Goal: Find specific page/section: Find specific page/section

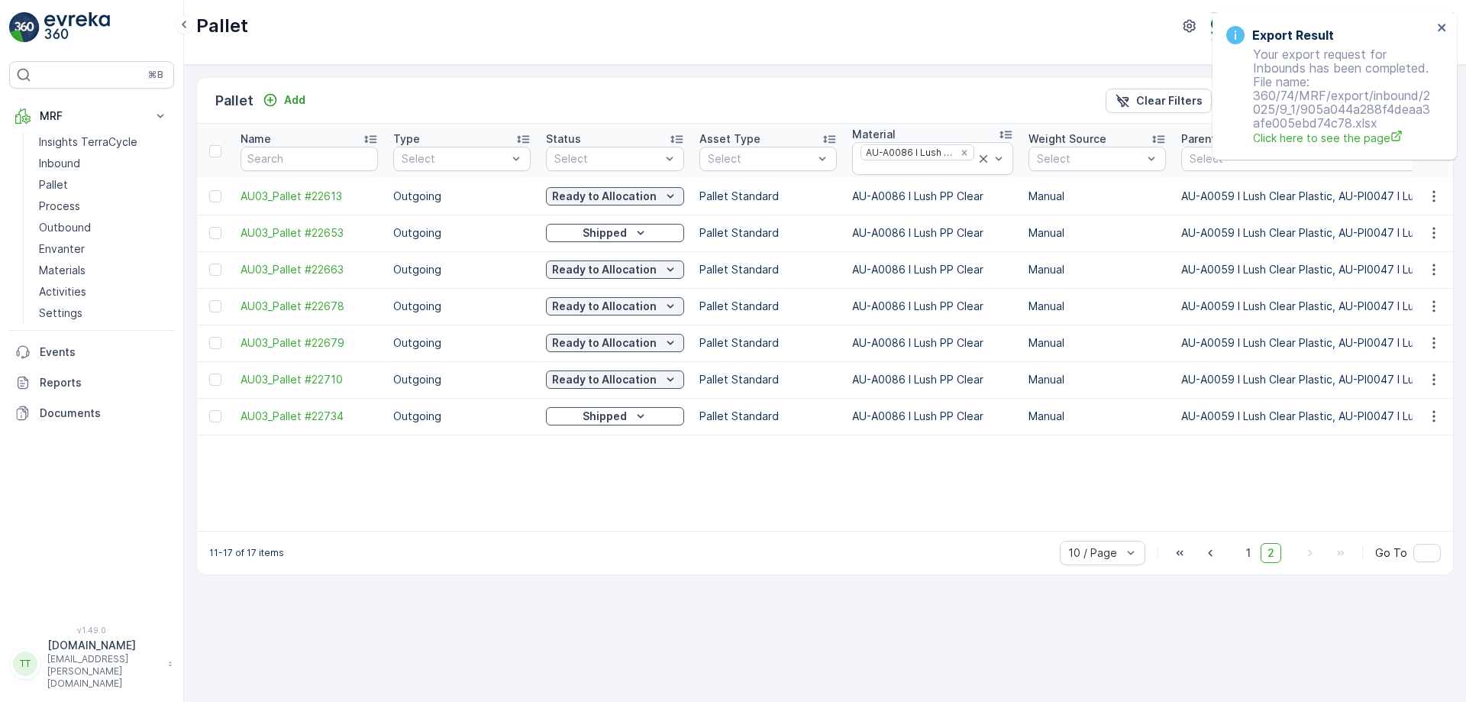
click at [1433, 27] on div "Export Result Your export request for Inbounds has been completed. File name: 3…" at bounding box center [1328, 85] width 215 height 129
click at [1440, 27] on icon "close" at bounding box center [1441, 28] width 8 height 8
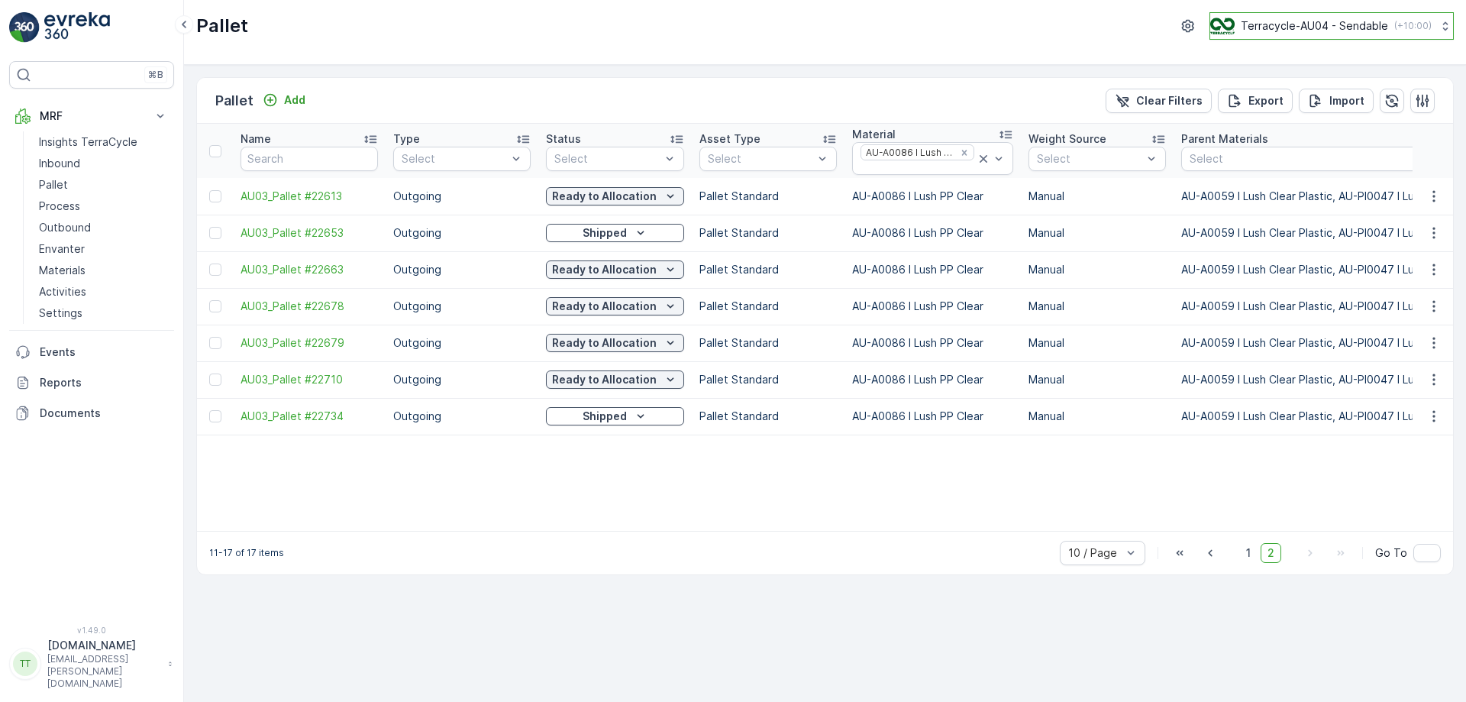
click at [1247, 26] on p "Terracycle-AU04 - Sendable" at bounding box center [1313, 25] width 147 height 15
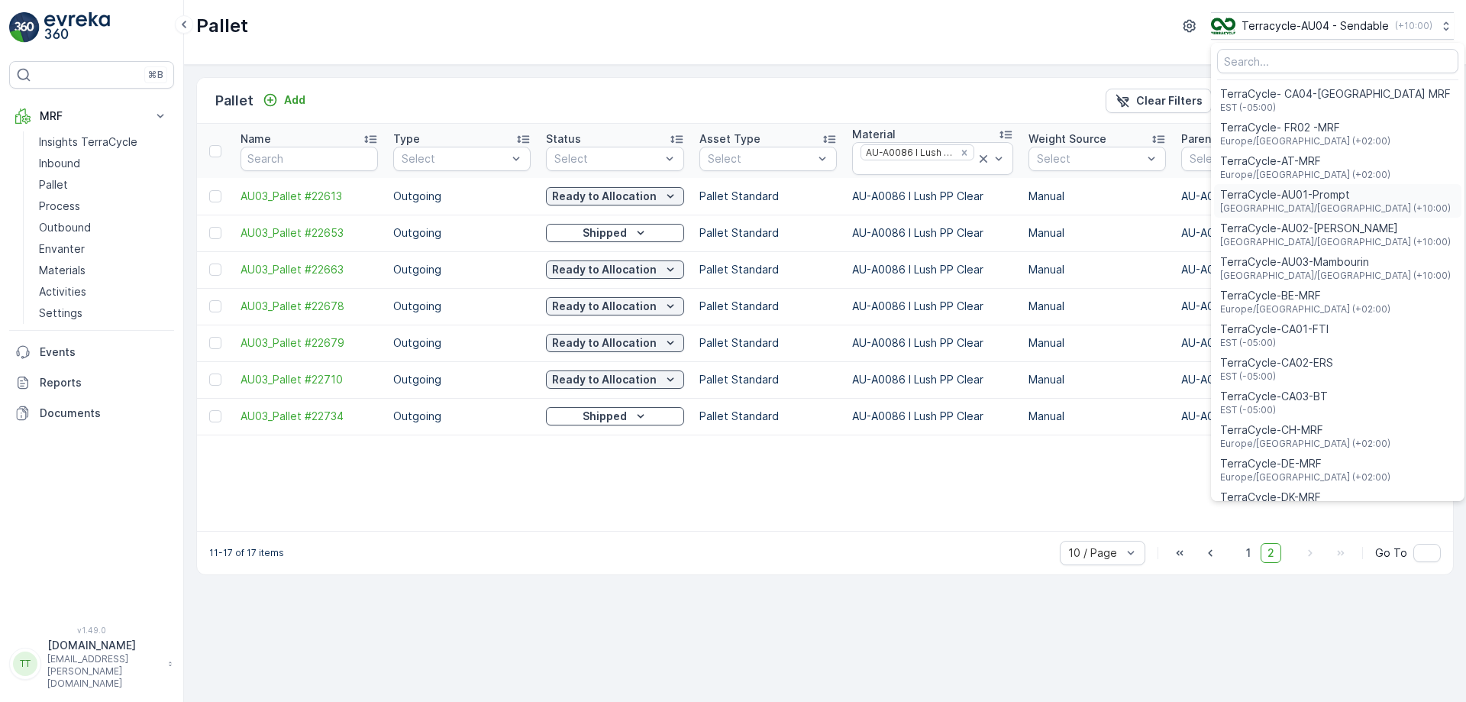
click at [1295, 204] on span "Australia/Sydney (+10:00)" at bounding box center [1335, 208] width 231 height 12
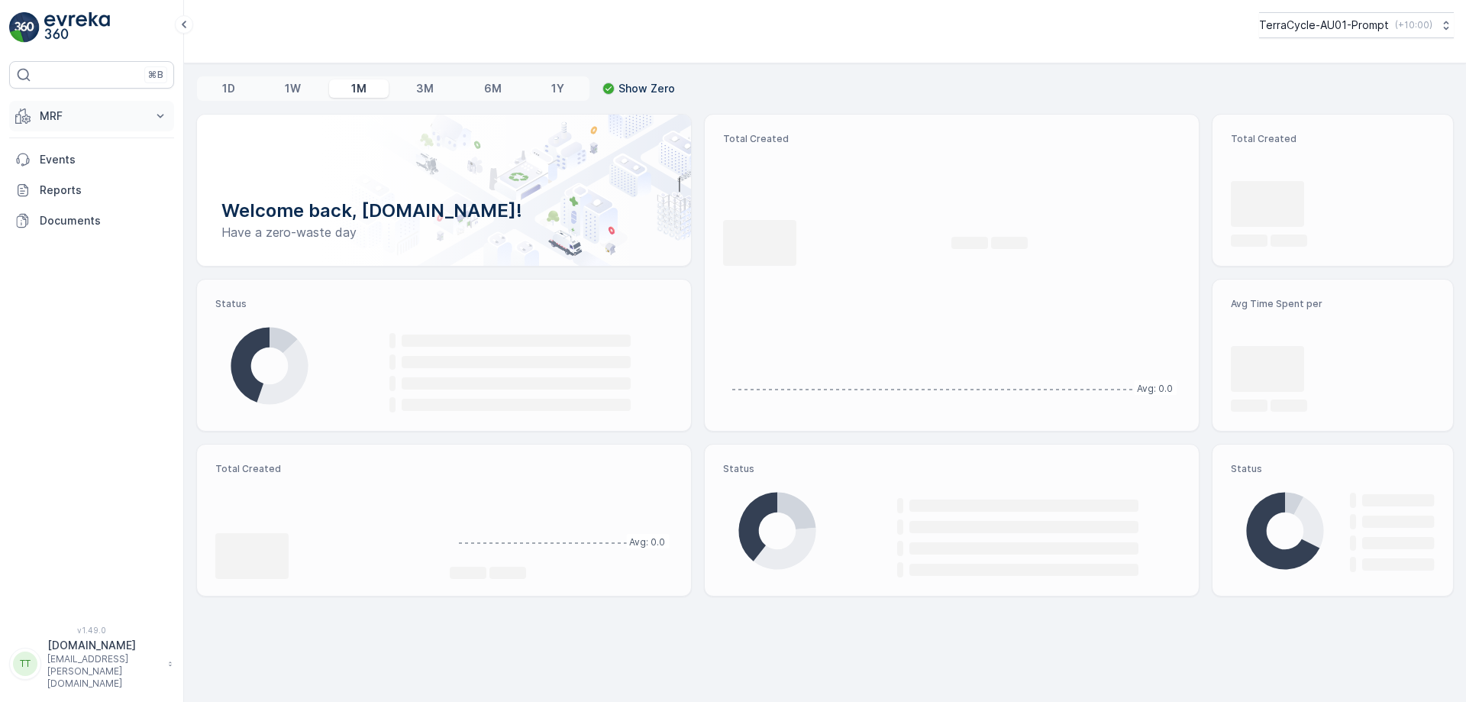
click at [108, 128] on button "MRF" at bounding box center [91, 116] width 165 height 31
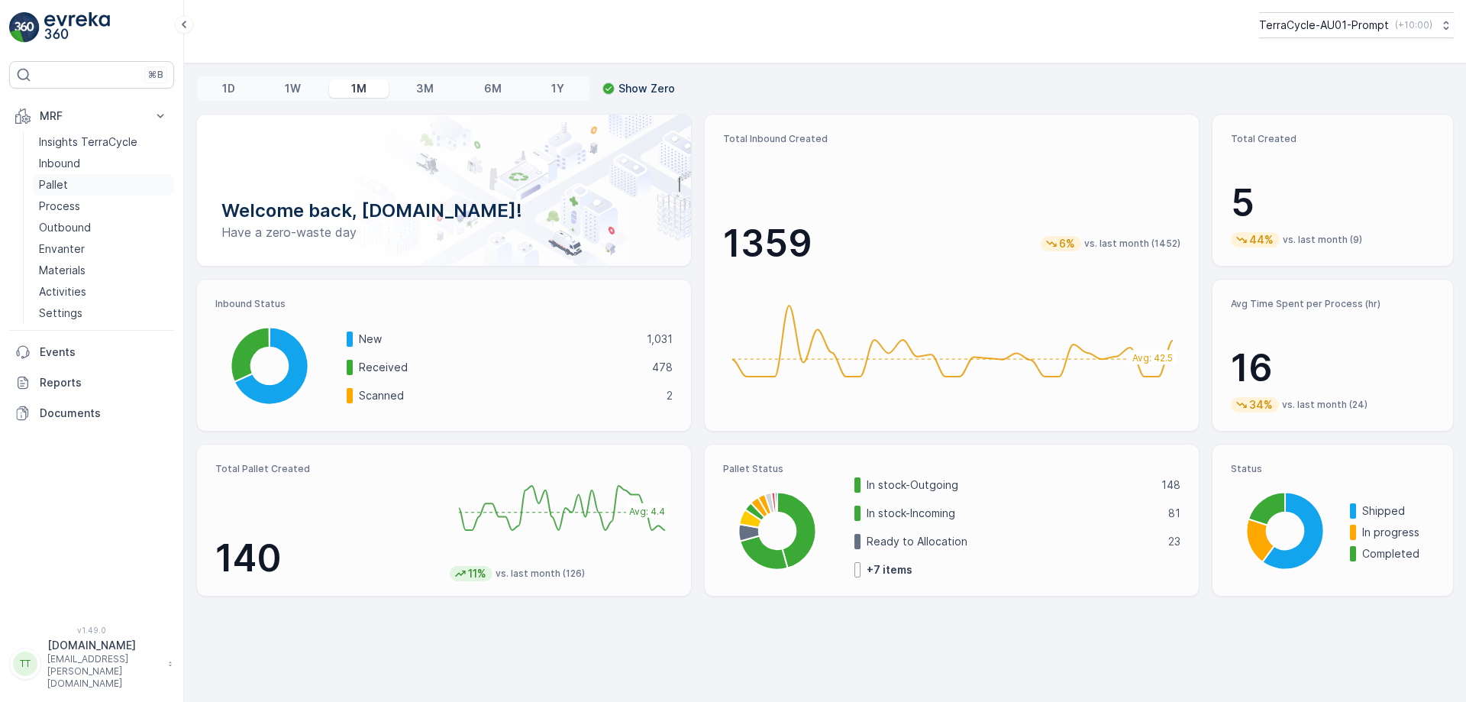
click at [72, 184] on link "Pallet" at bounding box center [103, 184] width 141 height 21
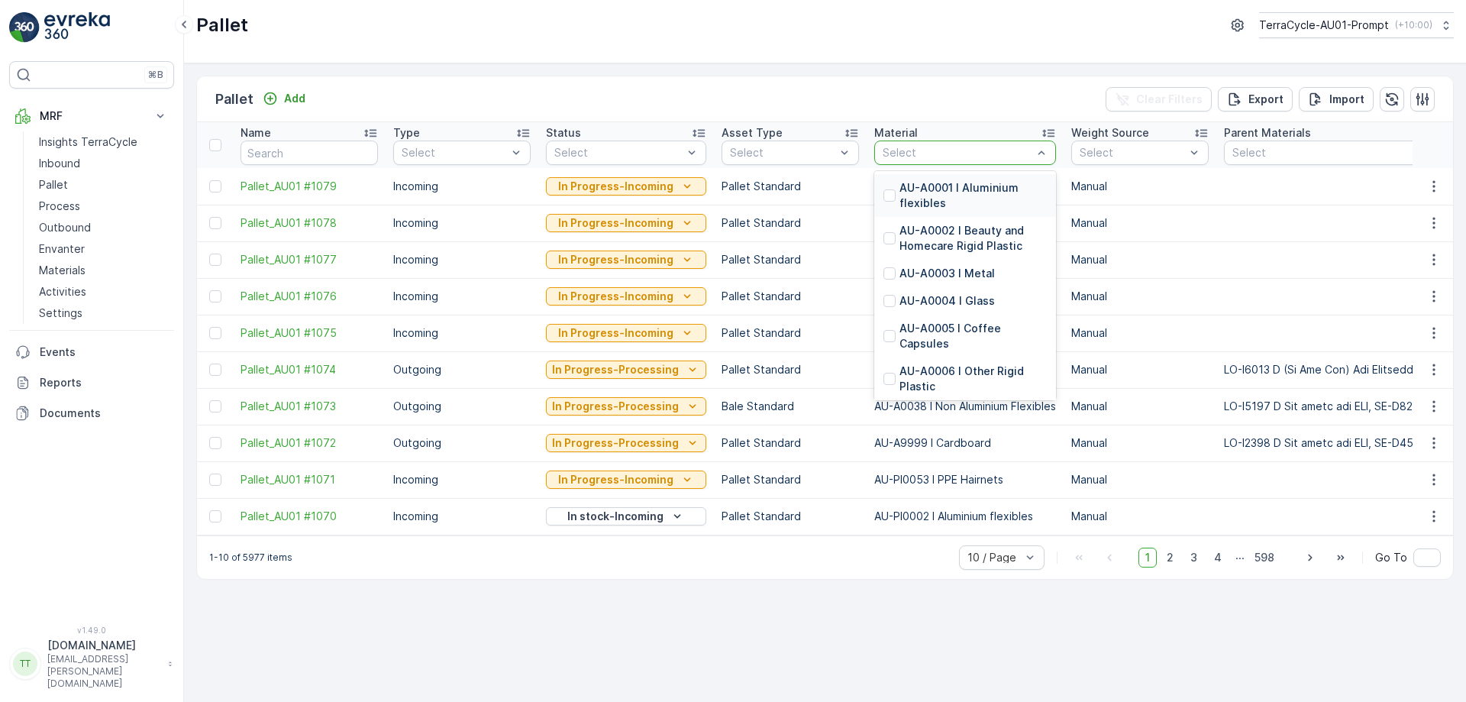
click at [964, 147] on div at bounding box center [957, 153] width 153 height 12
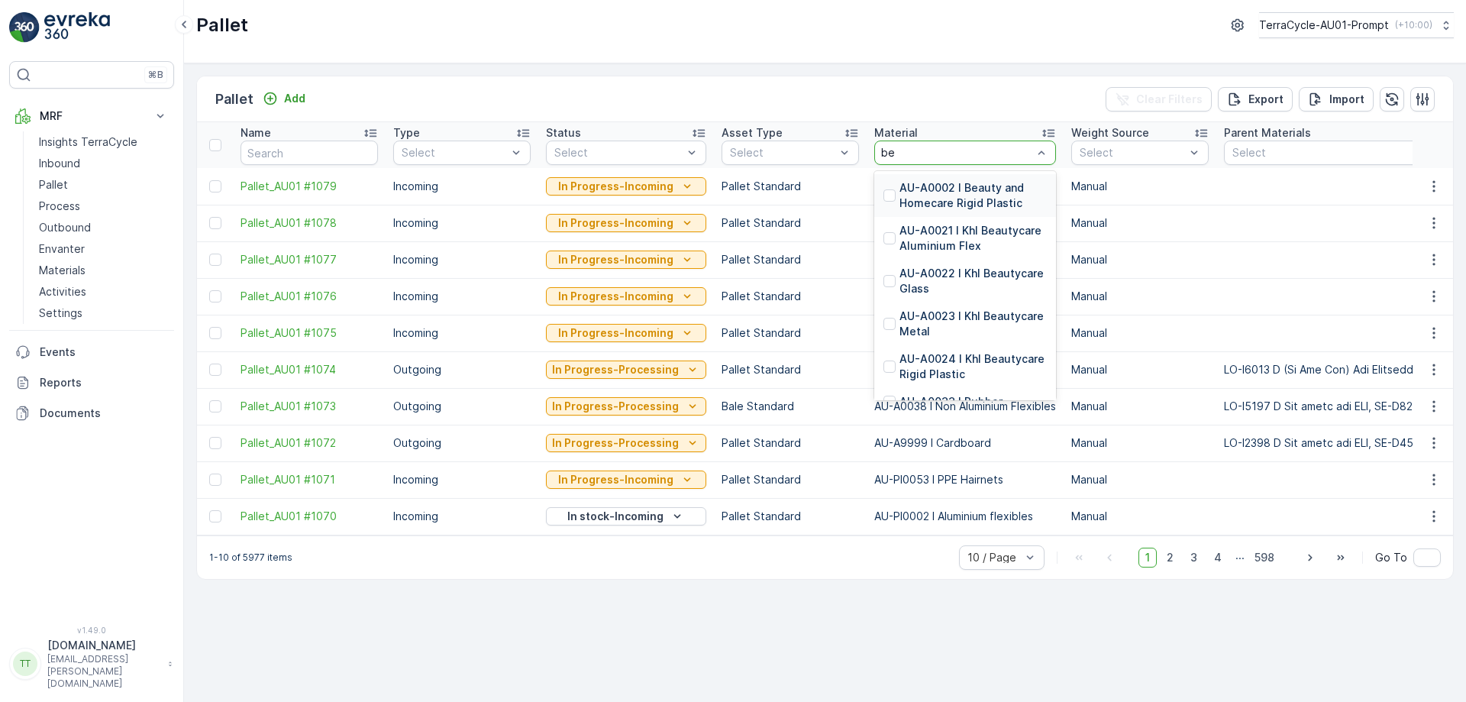
type input "b"
type input "rigid"
click at [961, 189] on p "AU-A0002 I Beauty and Homecare Rigid Plastic" at bounding box center [972, 195] width 147 height 31
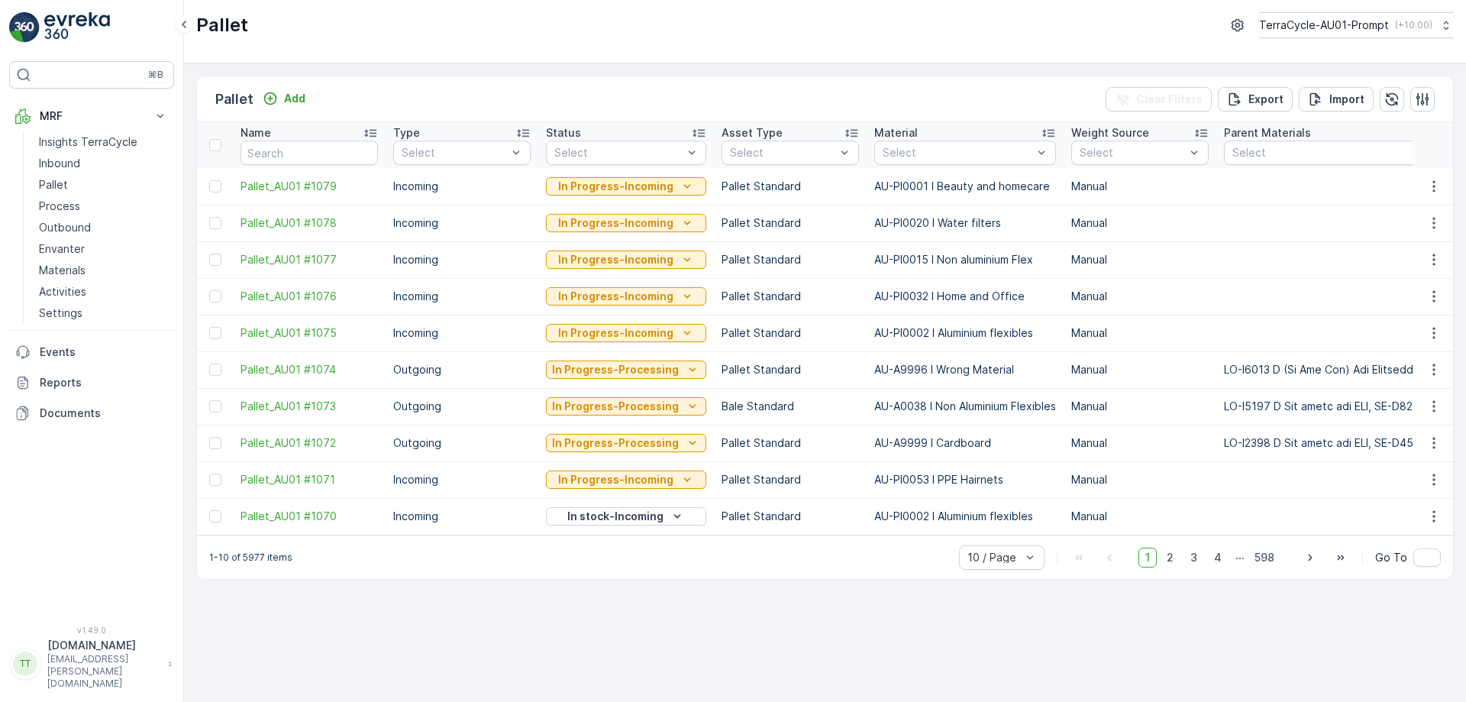
click at [963, 74] on div "Pallet Add Clear Filters Export Import Name Type Select Status Select Asset Typ…" at bounding box center [825, 382] width 1282 height 638
click at [923, 149] on div at bounding box center [957, 153] width 153 height 12
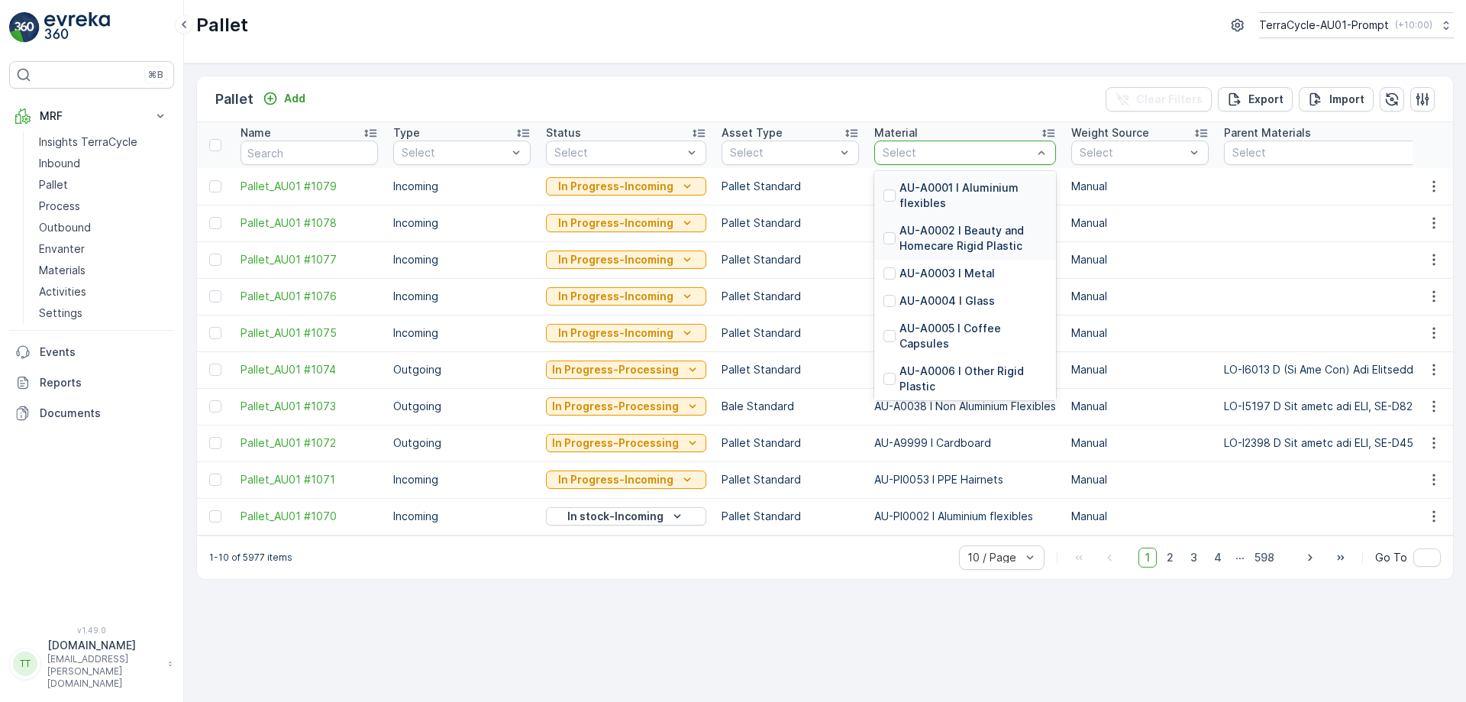
click at [949, 223] on p "AU-A0002 I Beauty and Homecare Rigid Plastic" at bounding box center [972, 238] width 147 height 31
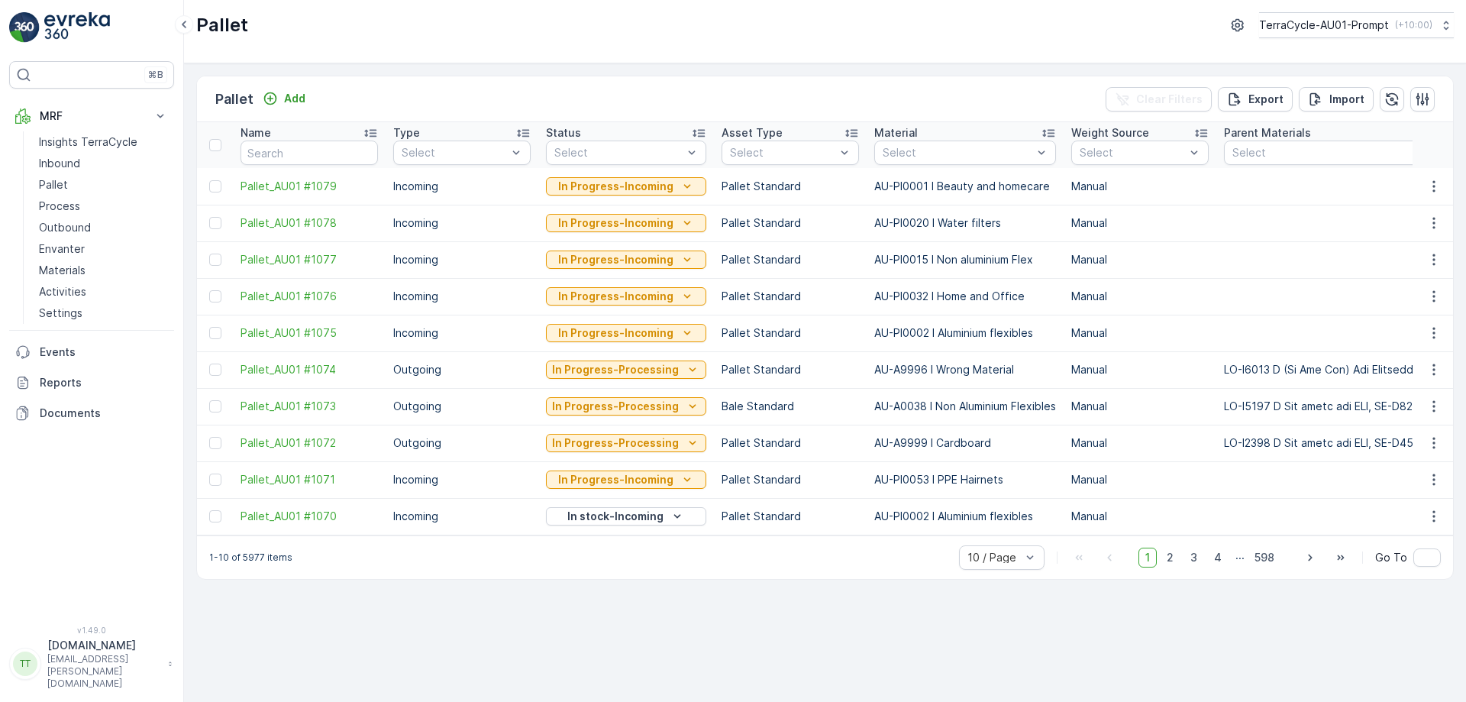
click at [912, 99] on div "Pallet Add Clear Filters Export Import" at bounding box center [825, 99] width 1256 height 46
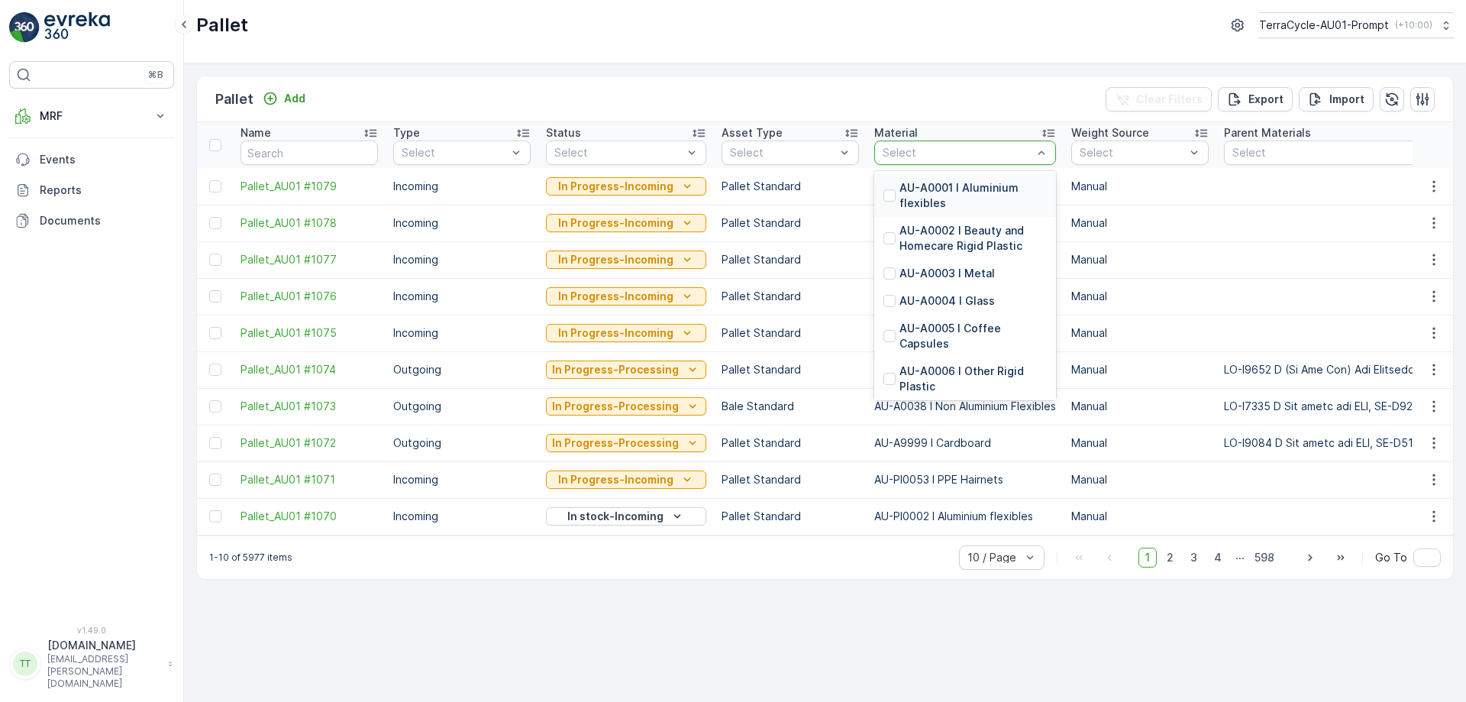
click at [913, 149] on div at bounding box center [957, 153] width 153 height 12
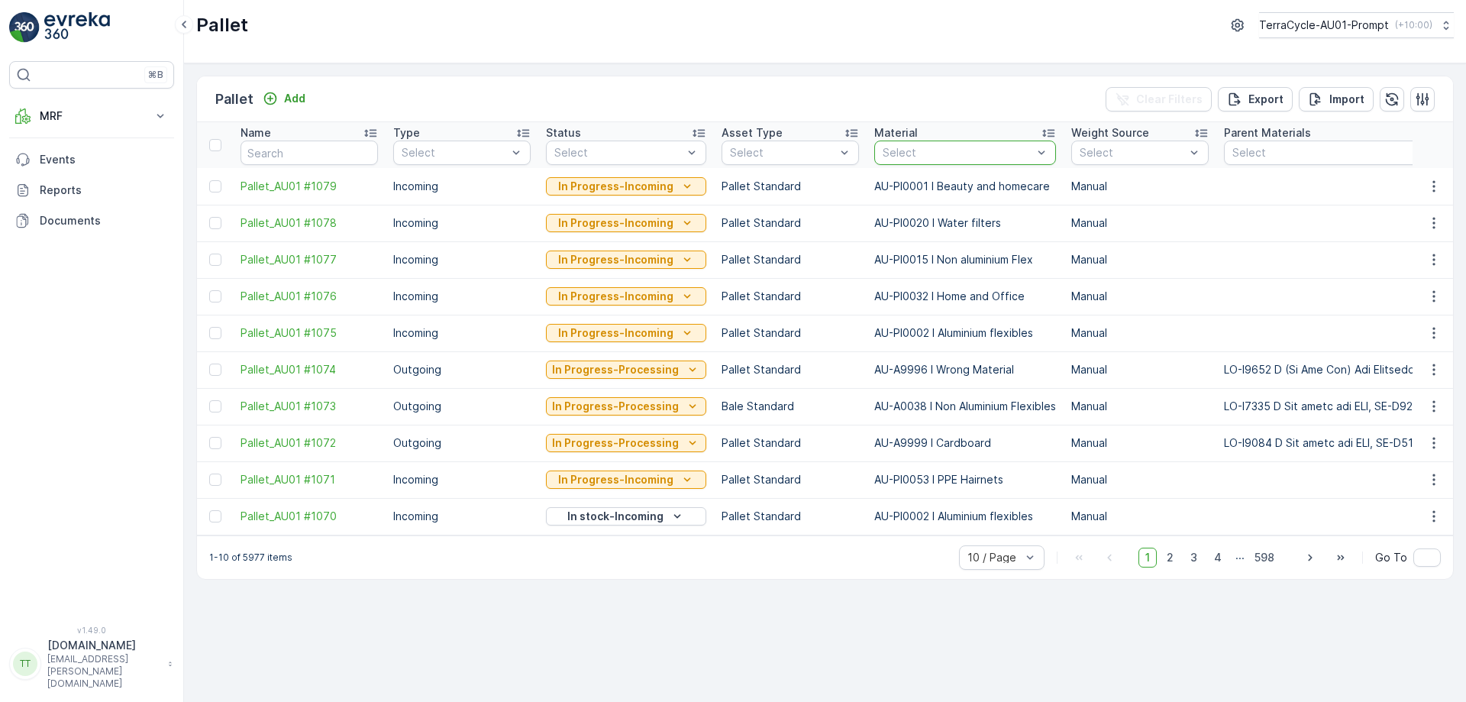
click at [888, 149] on div at bounding box center [957, 153] width 153 height 12
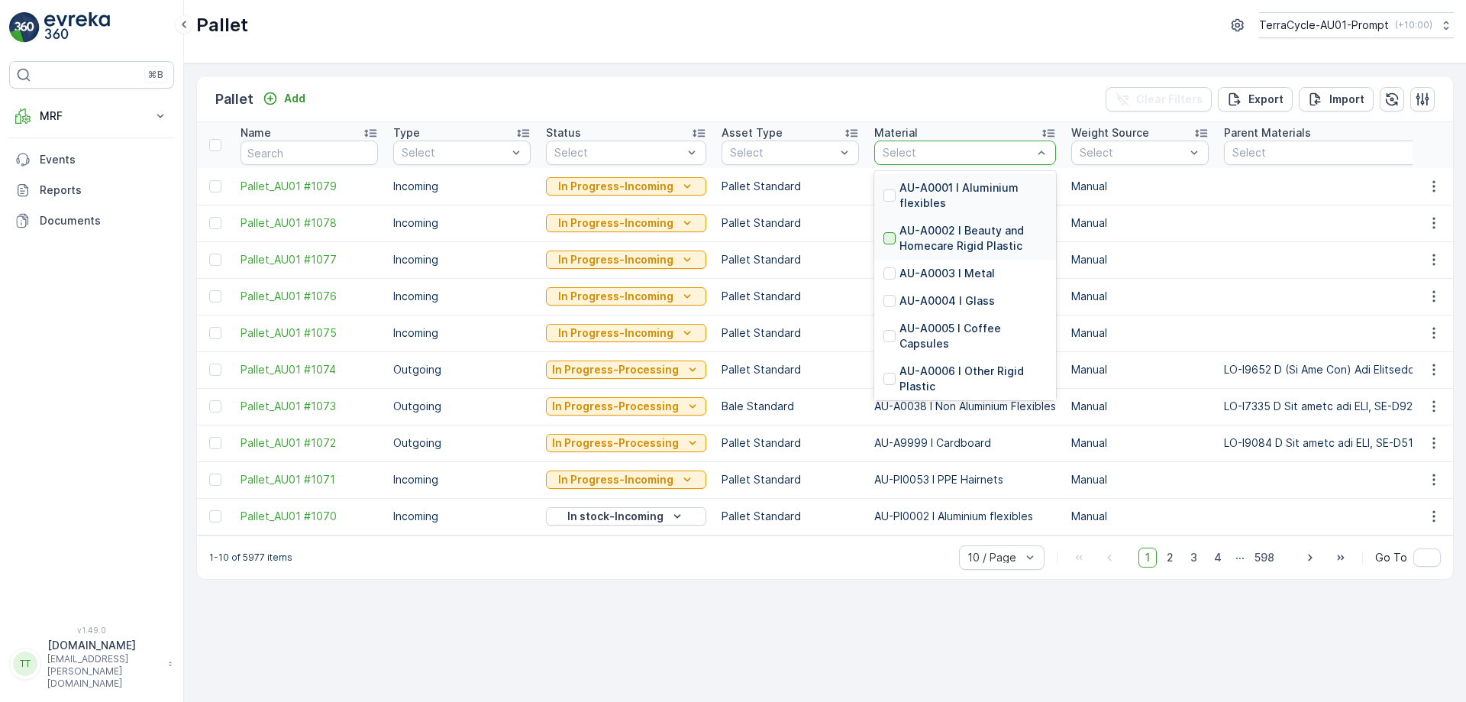
click at [884, 242] on div at bounding box center [889, 238] width 12 height 12
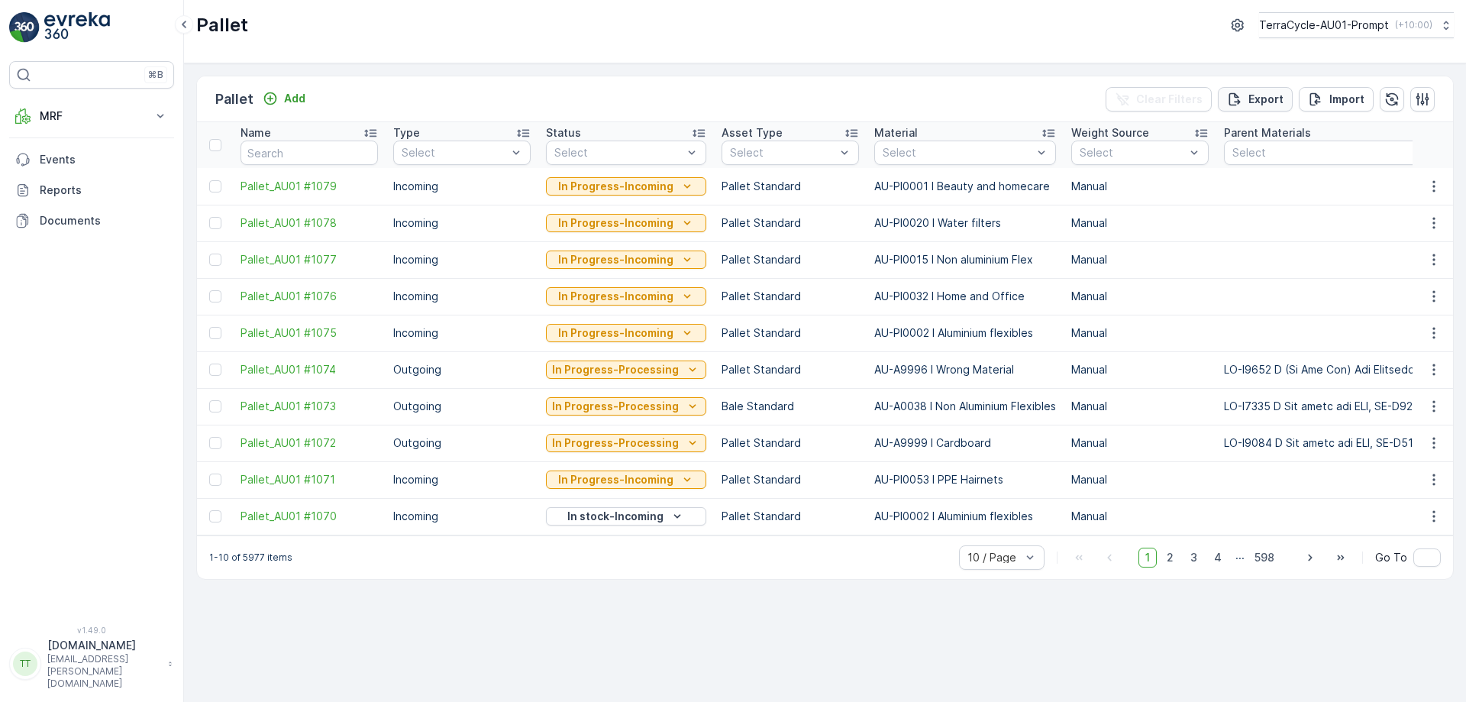
click at [1260, 100] on p "Export" at bounding box center [1265, 99] width 35 height 15
click at [76, 108] on button "MRF" at bounding box center [91, 116] width 165 height 31
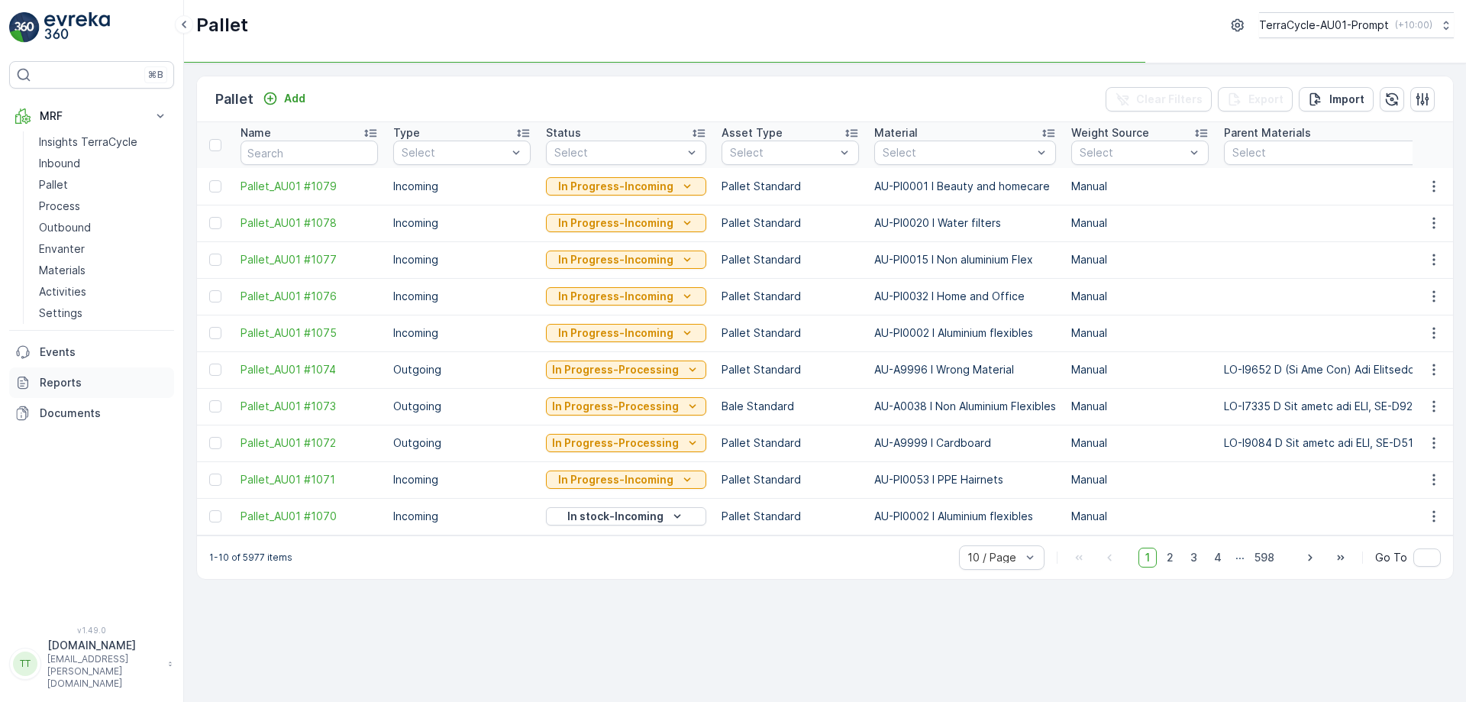
click at [62, 383] on p "Reports" at bounding box center [104, 382] width 128 height 15
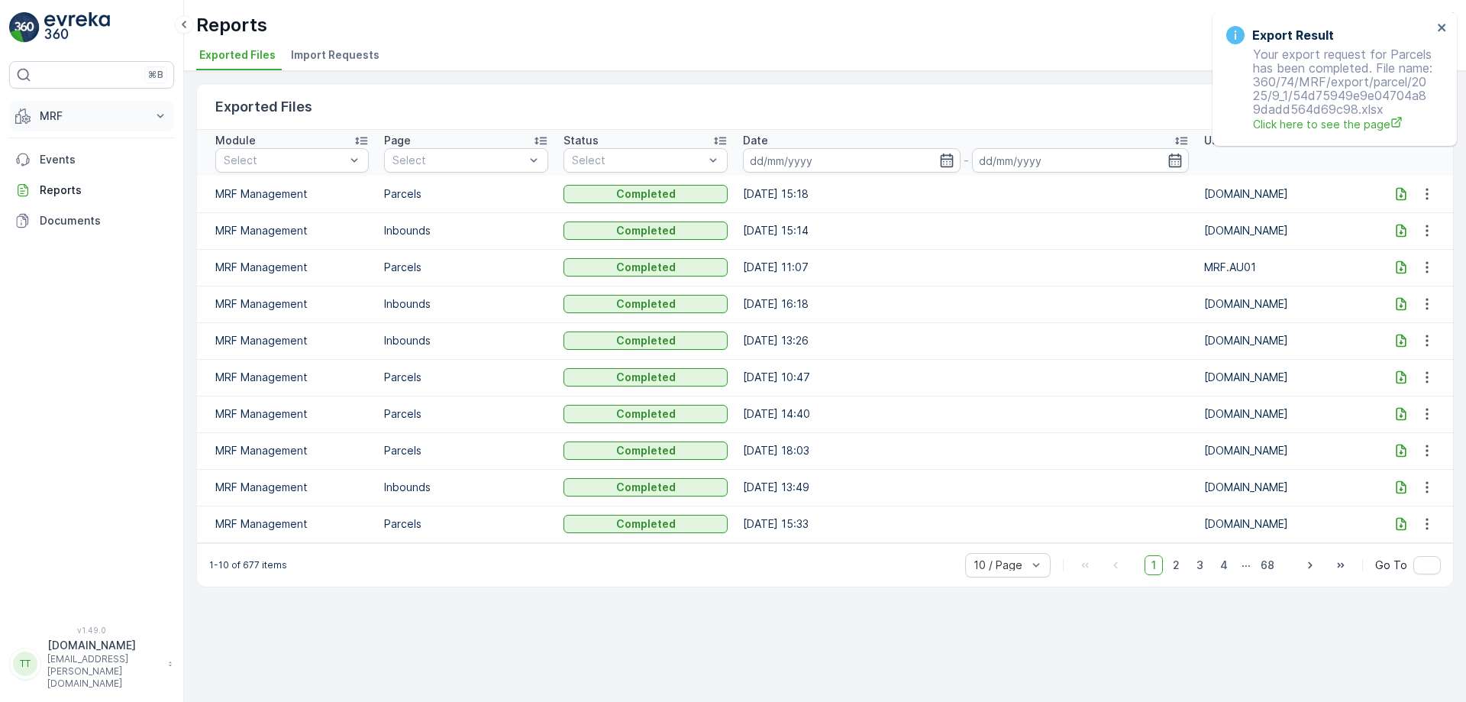
click at [98, 106] on button "MRF" at bounding box center [91, 116] width 165 height 31
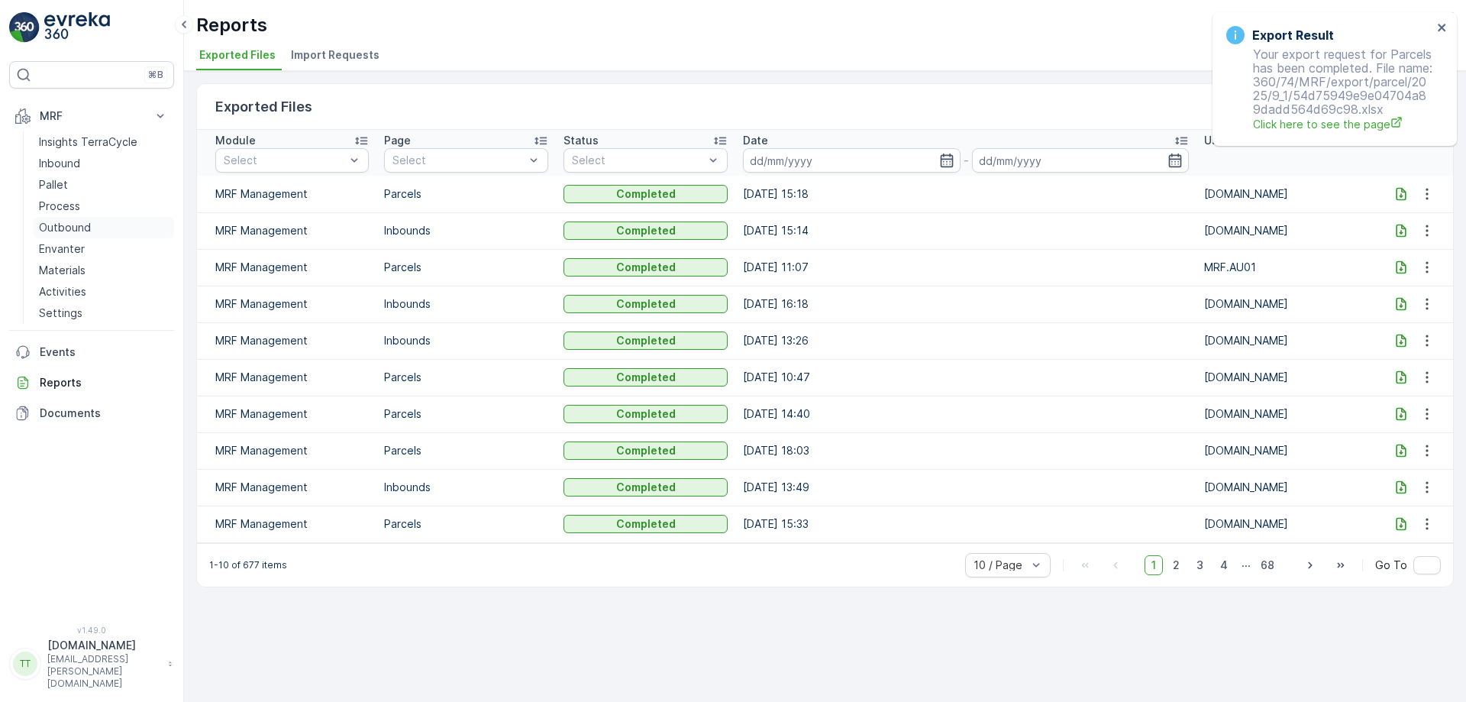
click at [66, 223] on p "Outbound" at bounding box center [65, 227] width 52 height 15
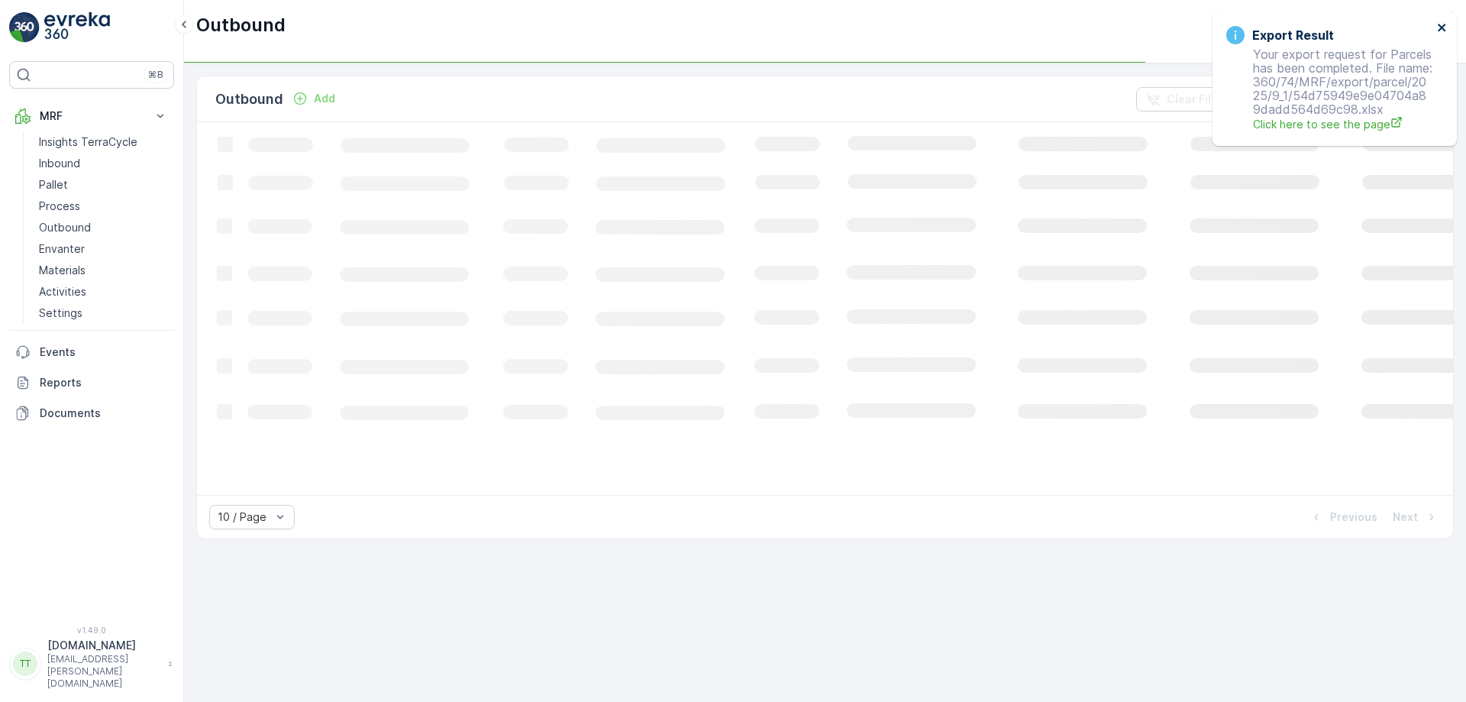
click at [1447, 27] on icon "close" at bounding box center [1442, 27] width 11 height 12
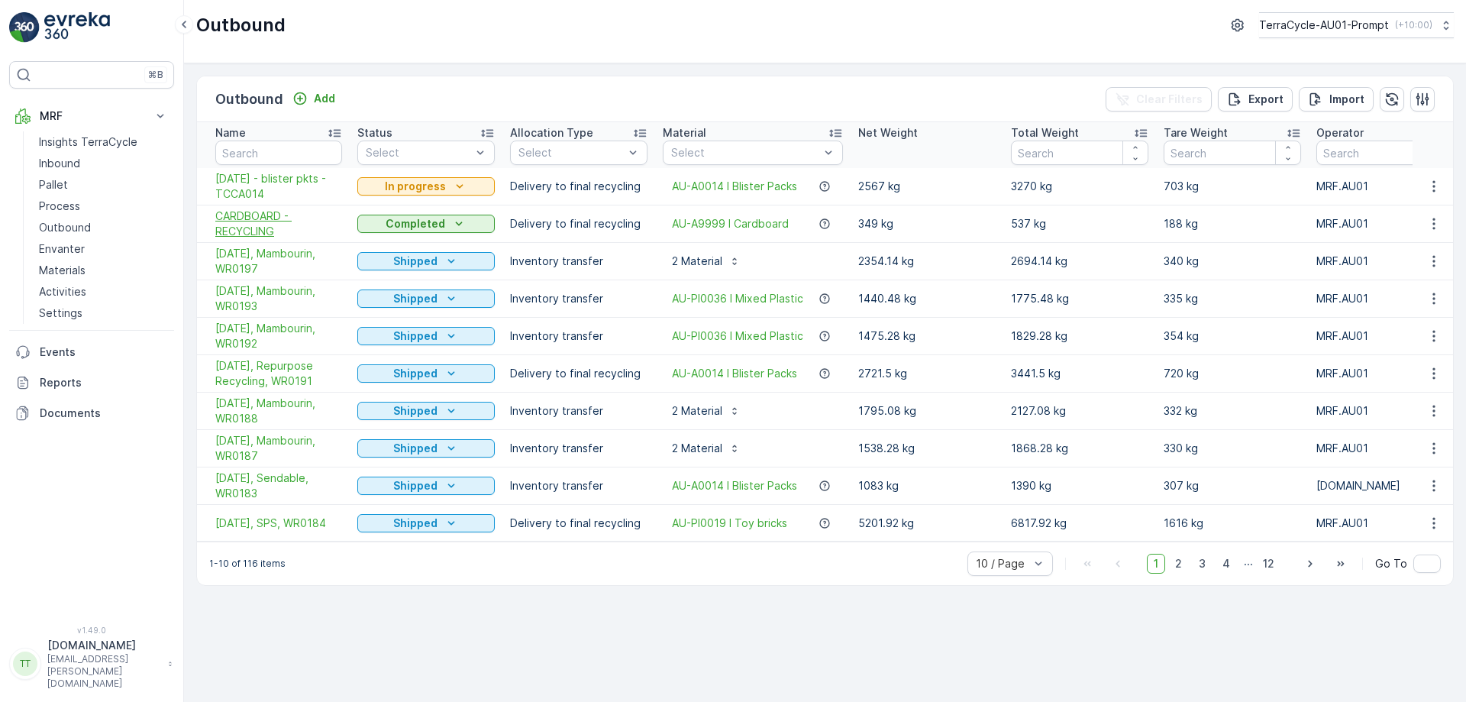
click at [227, 215] on span "CARDBOARD - RECYCLING" at bounding box center [278, 223] width 127 height 31
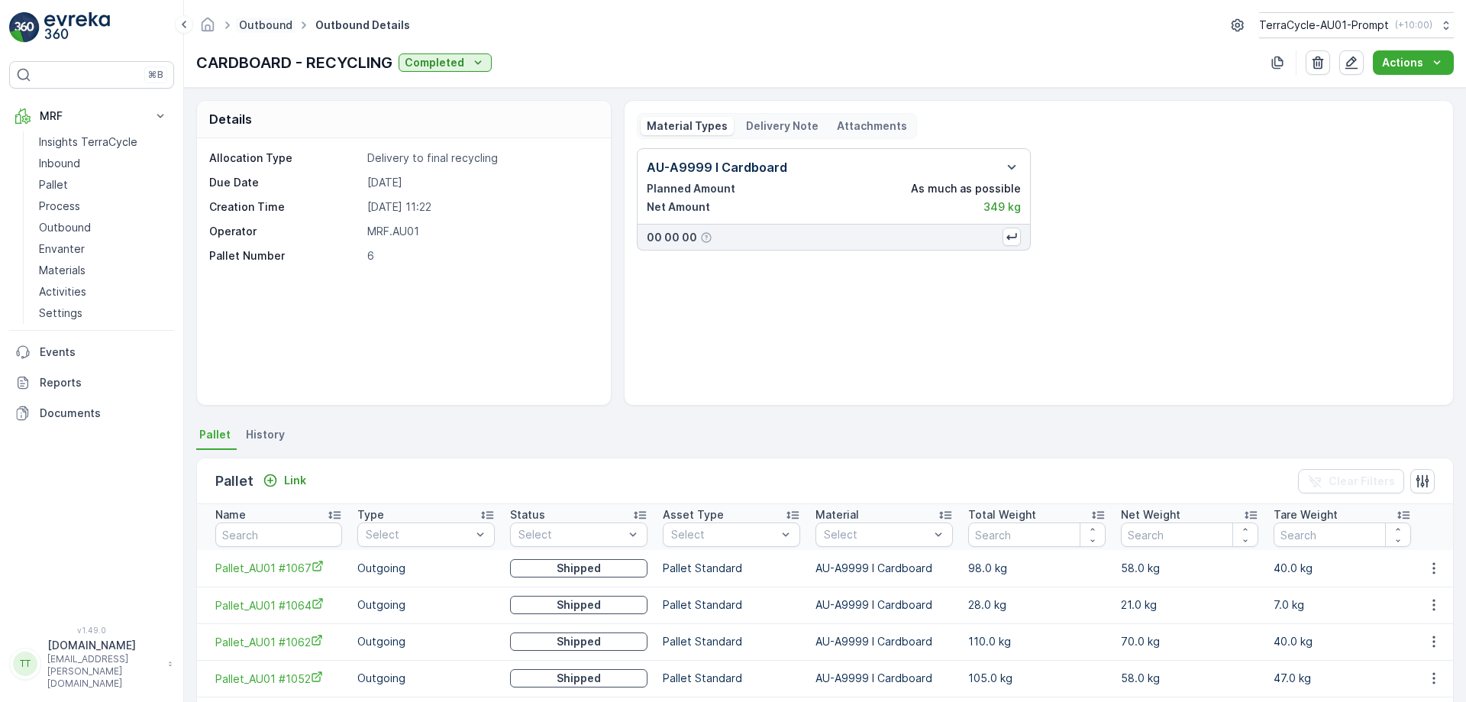
click at [250, 19] on link "Outbound" at bounding box center [265, 24] width 53 height 13
